Goal: Task Accomplishment & Management: Use online tool/utility

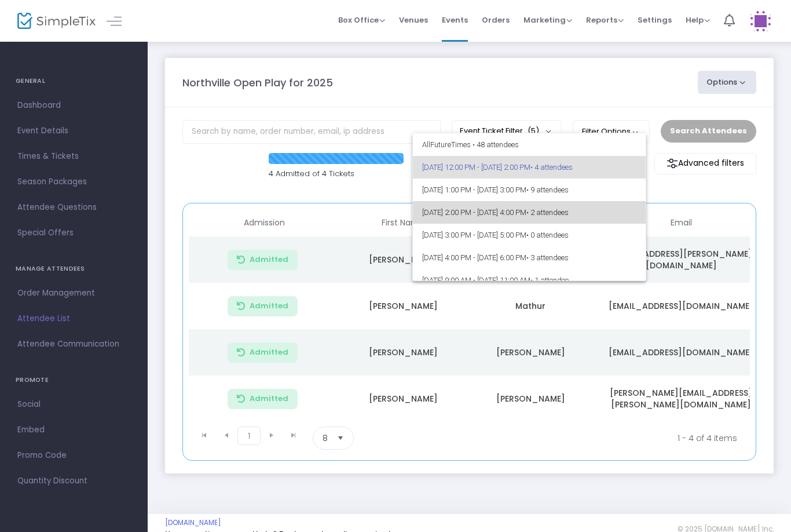
click at [569, 212] on span "• 2 attendees" at bounding box center [548, 212] width 42 height 9
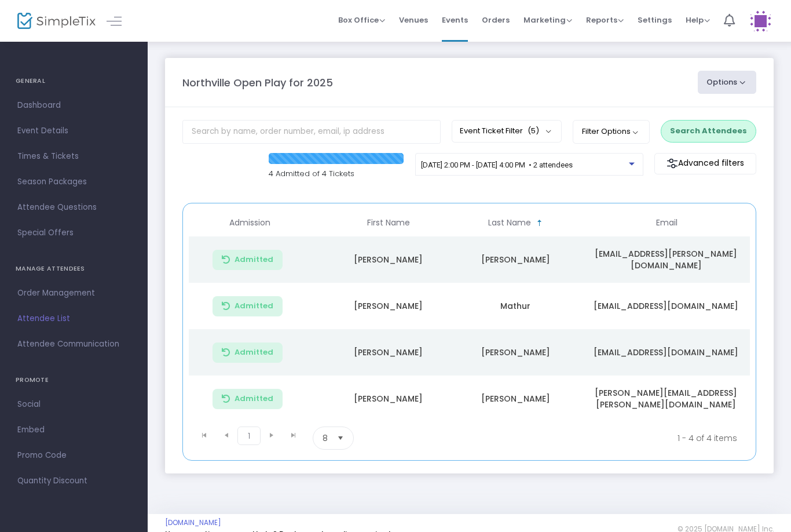
scroll to position [0, 15]
click at [571, 169] on span "[DATE] 2:00 PM - [DATE] 4:00 PM • 2 attendees" at bounding box center [497, 164] width 152 height 9
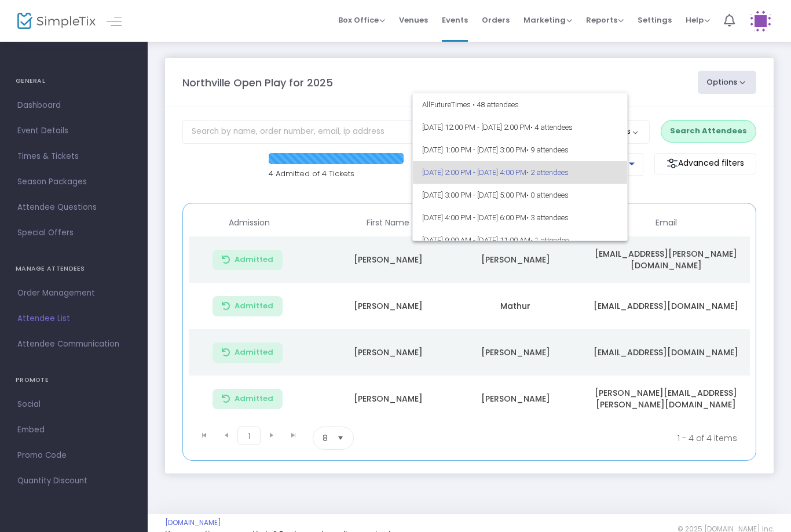
scroll to position [5, 0]
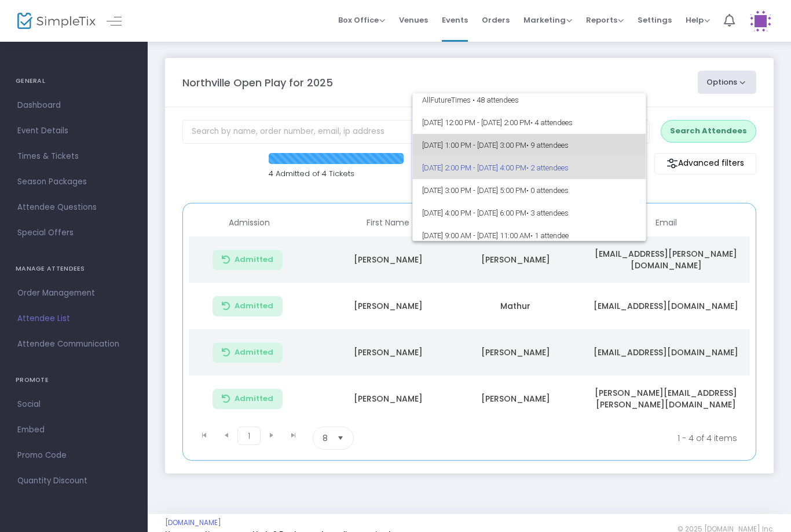
click at [553, 141] on span "[DATE] 1:00 PM - [DATE] 3:00 PM • 9 attendees" at bounding box center [529, 145] width 215 height 23
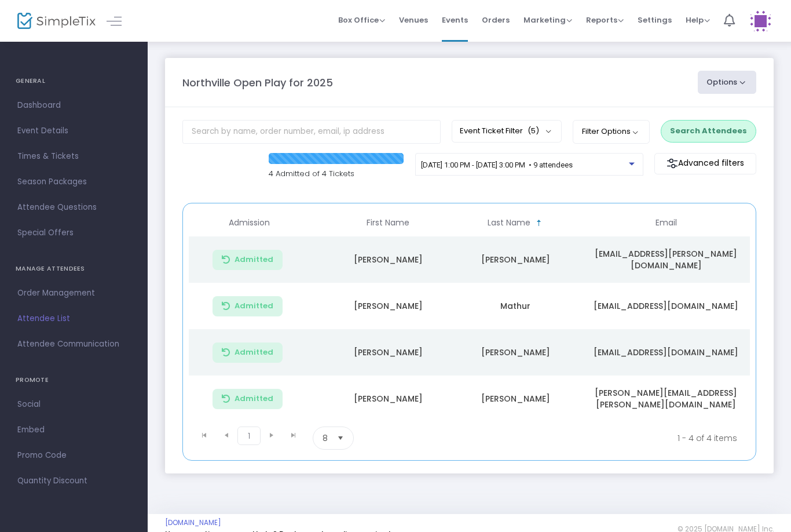
click at [718, 123] on button "Search Attendees" at bounding box center [709, 131] width 96 height 22
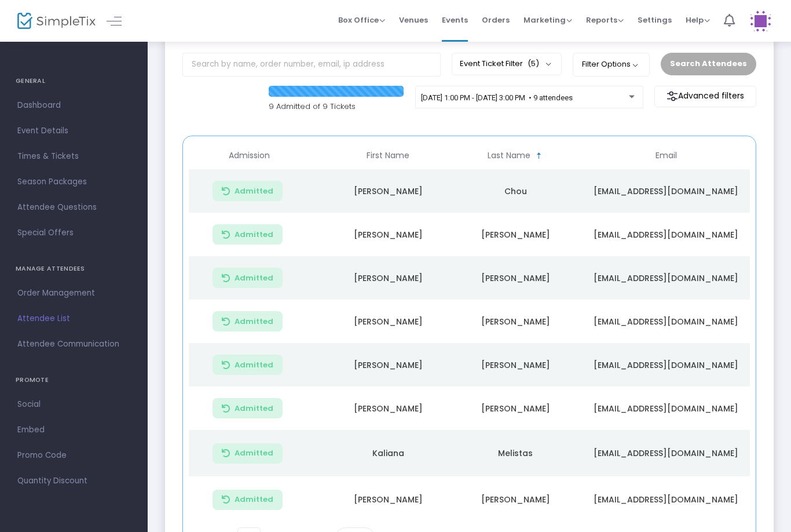
scroll to position [69, 0]
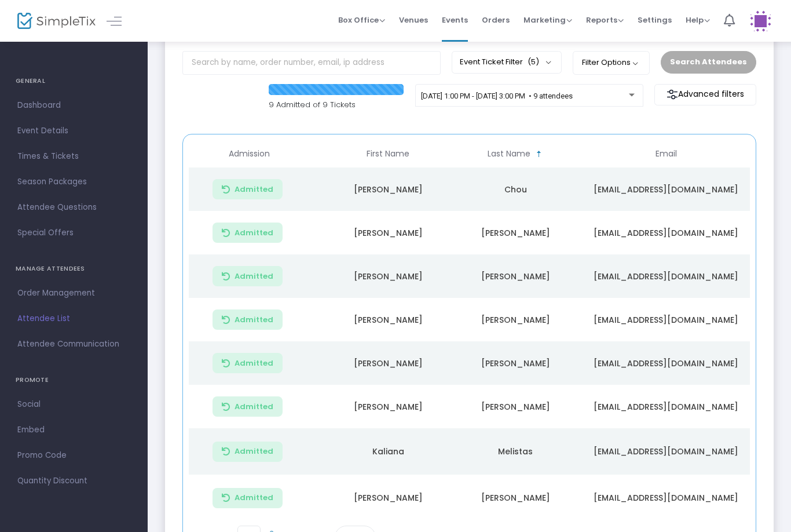
click at [573, 100] on span "[DATE] 1:00 PM - [DATE] 3:00 PM • 9 attendees" at bounding box center [497, 96] width 152 height 9
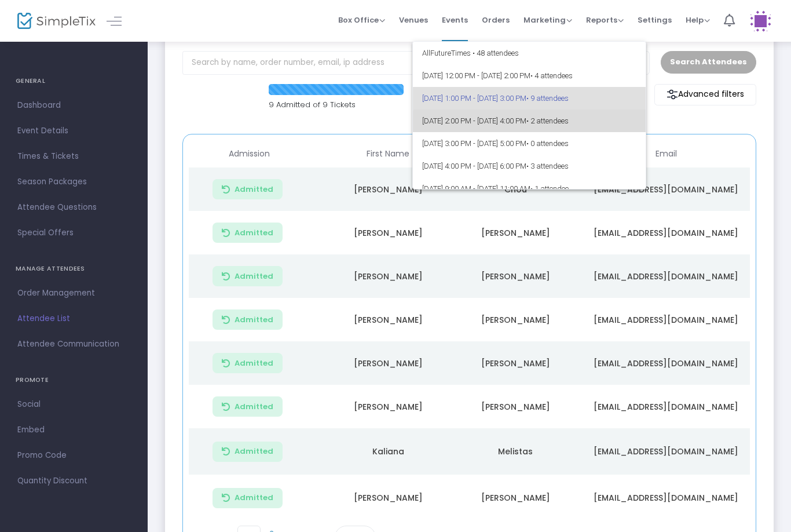
click at [544, 123] on span "[DATE] 2:00 PM - [DATE] 4:00 PM • 2 attendees" at bounding box center [529, 120] width 215 height 23
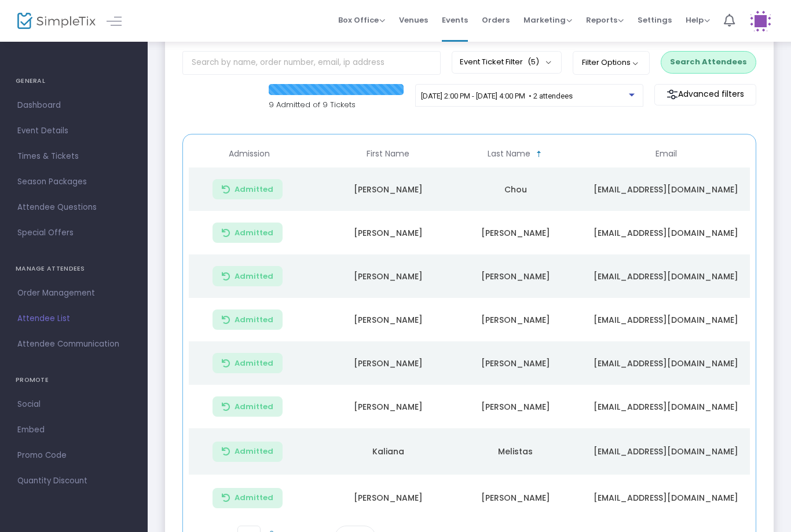
click at [711, 53] on button "Search Attendees" at bounding box center [709, 62] width 96 height 22
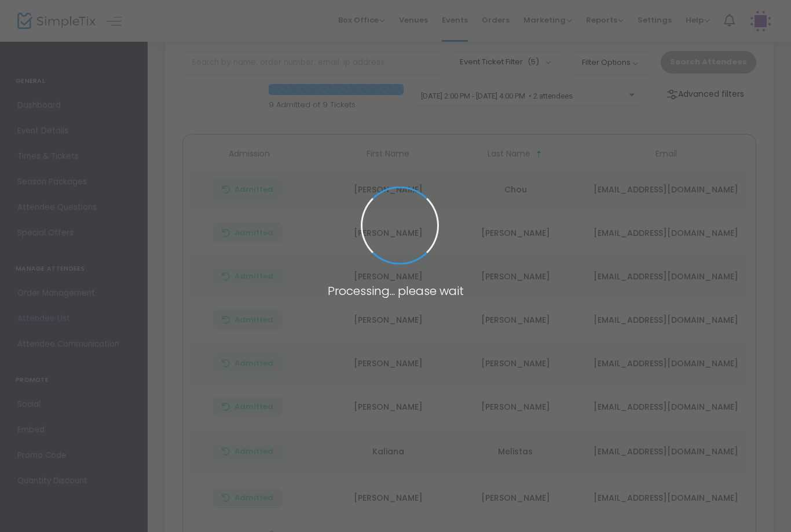
scroll to position [0, 0]
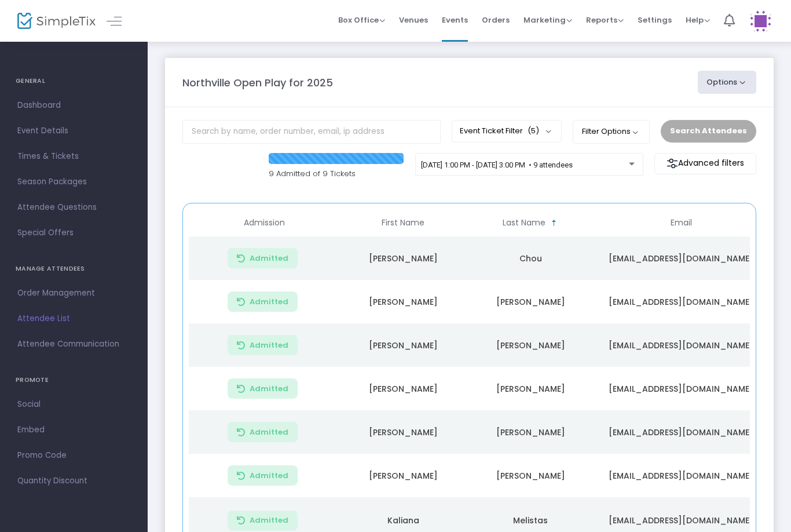
click at [573, 169] on span "[DATE] 1:00 PM - [DATE] 3:00 PM • 9 attendees" at bounding box center [497, 164] width 152 height 9
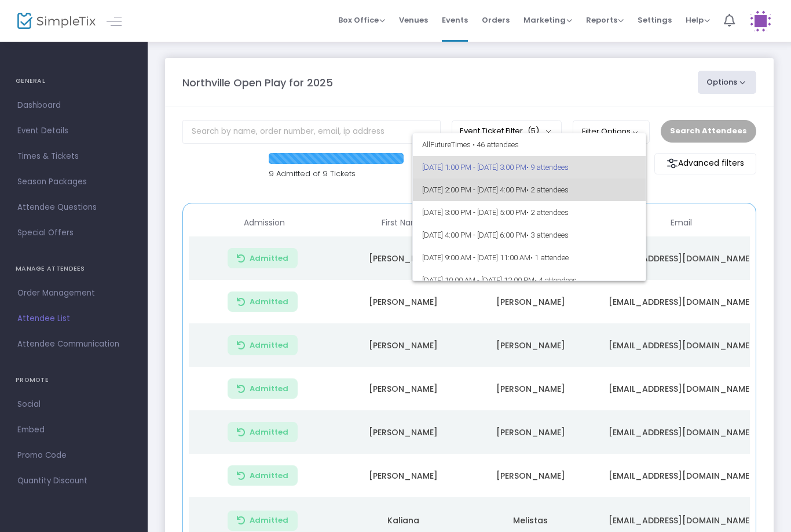
click at [564, 185] on span "[DATE] 2:00 PM - [DATE] 4:00 PM • 2 attendees" at bounding box center [529, 189] width 215 height 23
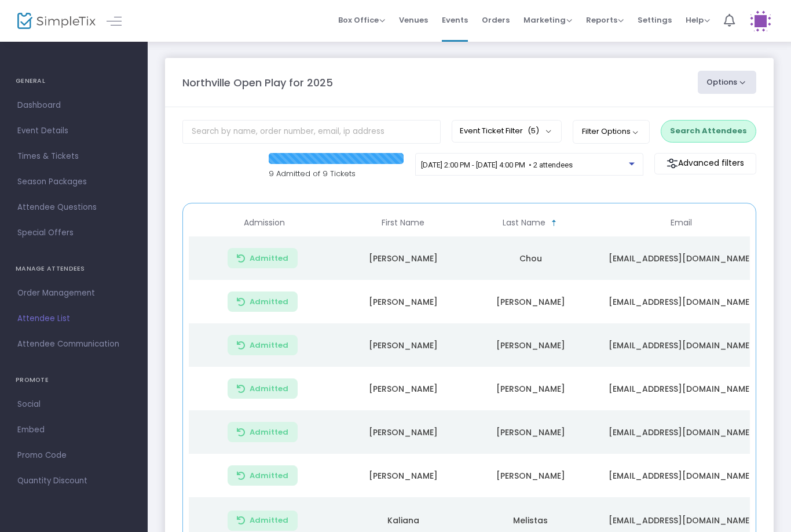
click at [708, 139] on button "Search Attendees" at bounding box center [709, 131] width 96 height 22
